Goal: Task Accomplishment & Management: Manage account settings

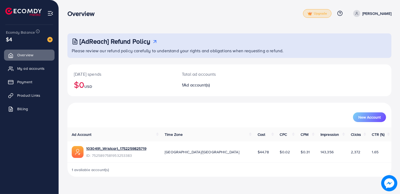
click at [314, 15] on span "Upgrade" at bounding box center [317, 14] width 19 height 4
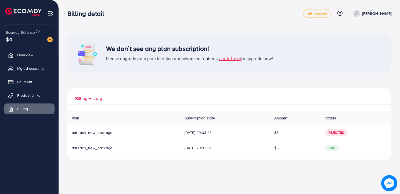
click at [182, 77] on div "We don’t see any plan subscription! Please upgrade your plan to enjoy our advan…" at bounding box center [229, 96] width 324 height 126
click at [28, 53] on span "Overview" at bounding box center [27, 54] width 16 height 5
